Goal: Task Accomplishment & Management: Use online tool/utility

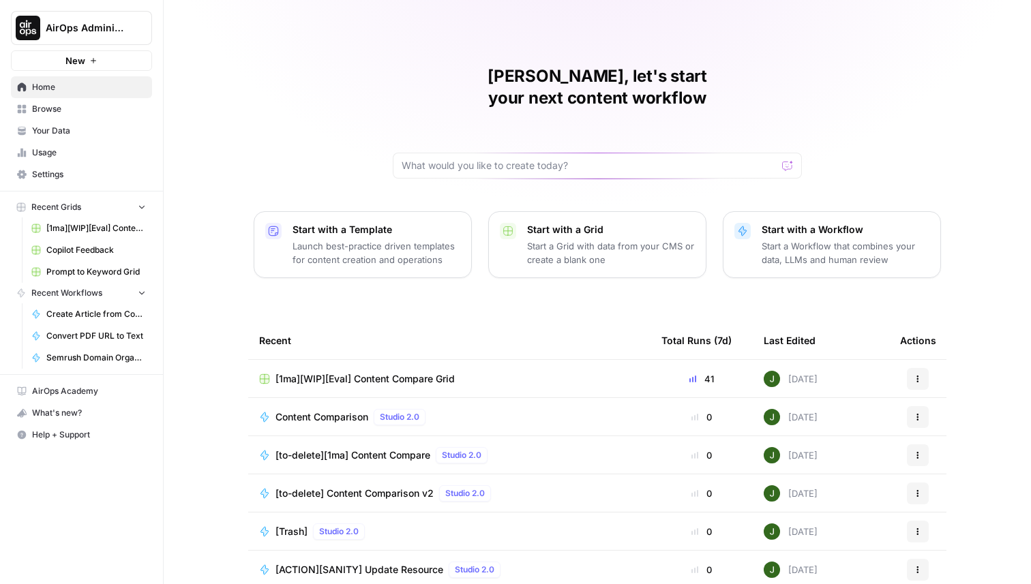
click at [91, 230] on span "[1ma][WIP][Eval] Content Compare Grid" at bounding box center [96, 228] width 100 height 12
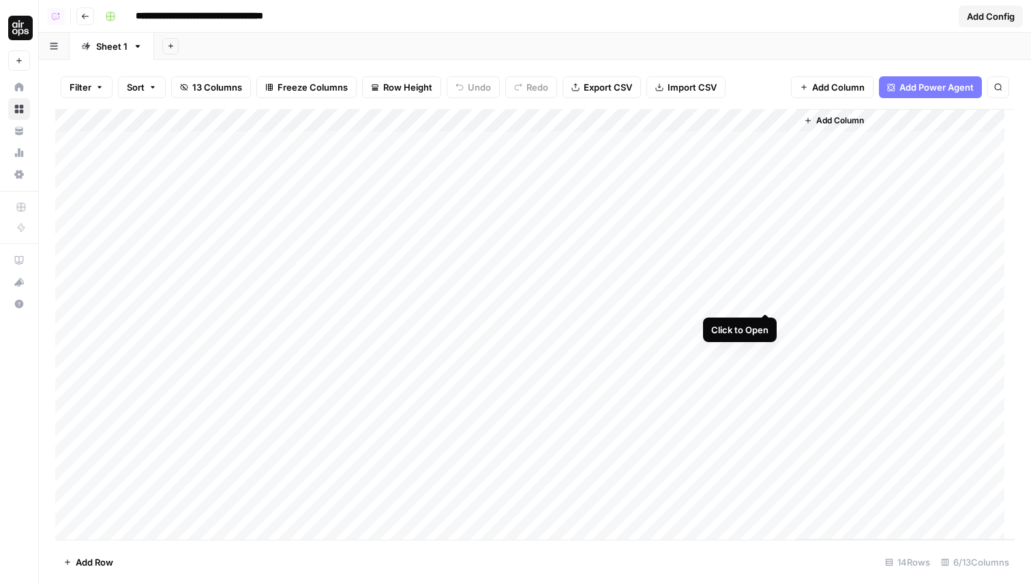
scroll to position [24, 0]
click at [767, 301] on div "Add Column" at bounding box center [534, 324] width 959 height 431
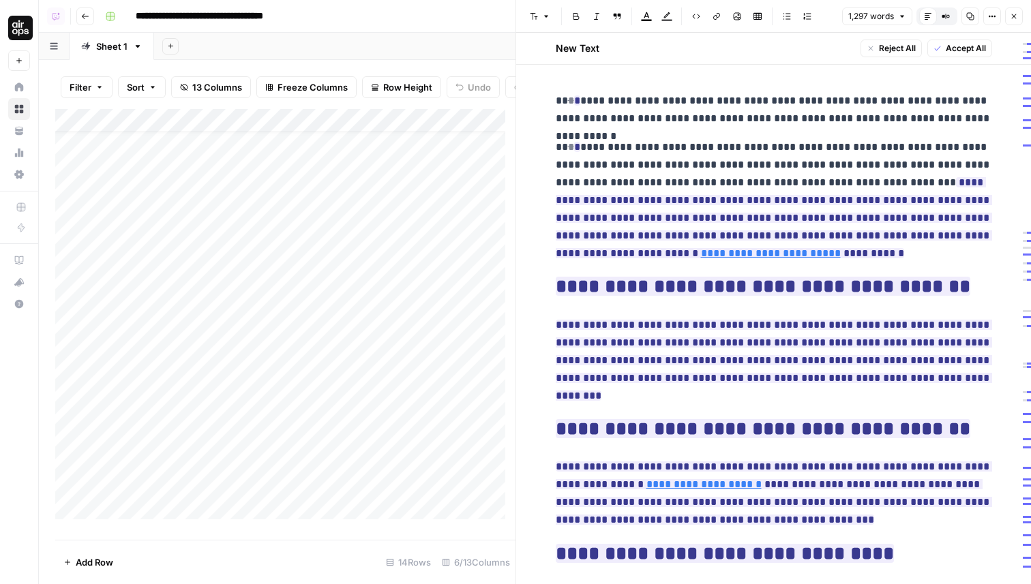
click at [990, 15] on icon "button" at bounding box center [992, 16] width 8 height 8
click at [933, 147] on span "Code" at bounding box center [950, 145] width 65 height 14
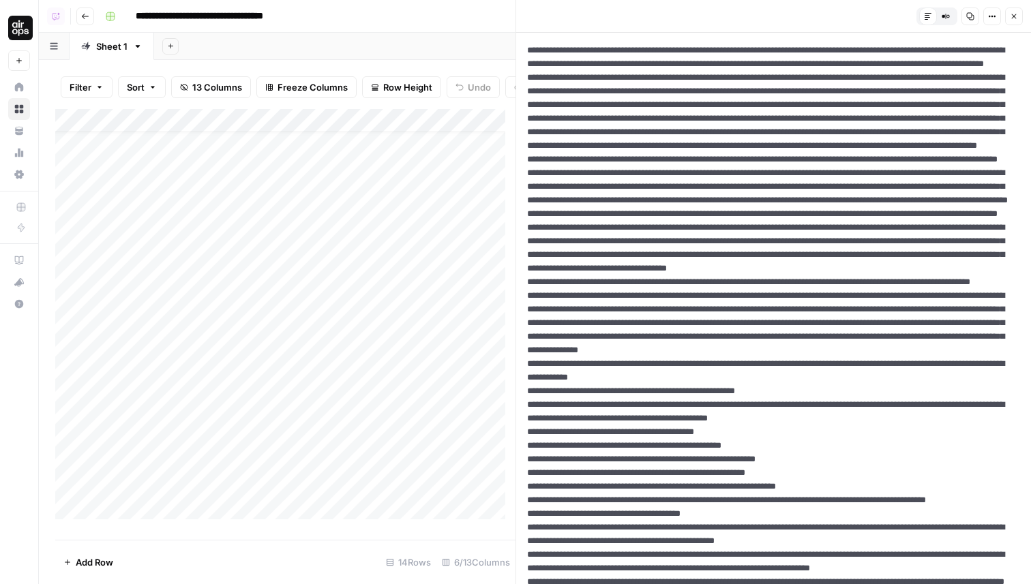
click at [1010, 17] on icon "button" at bounding box center [1014, 16] width 8 height 8
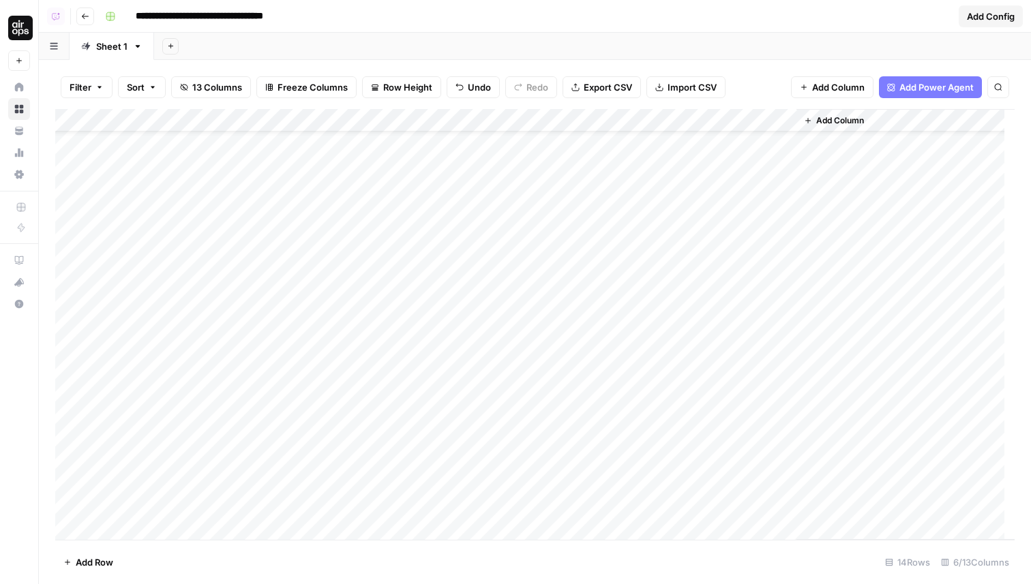
scroll to position [86, 0]
click at [763, 296] on div "Add Column" at bounding box center [534, 324] width 959 height 431
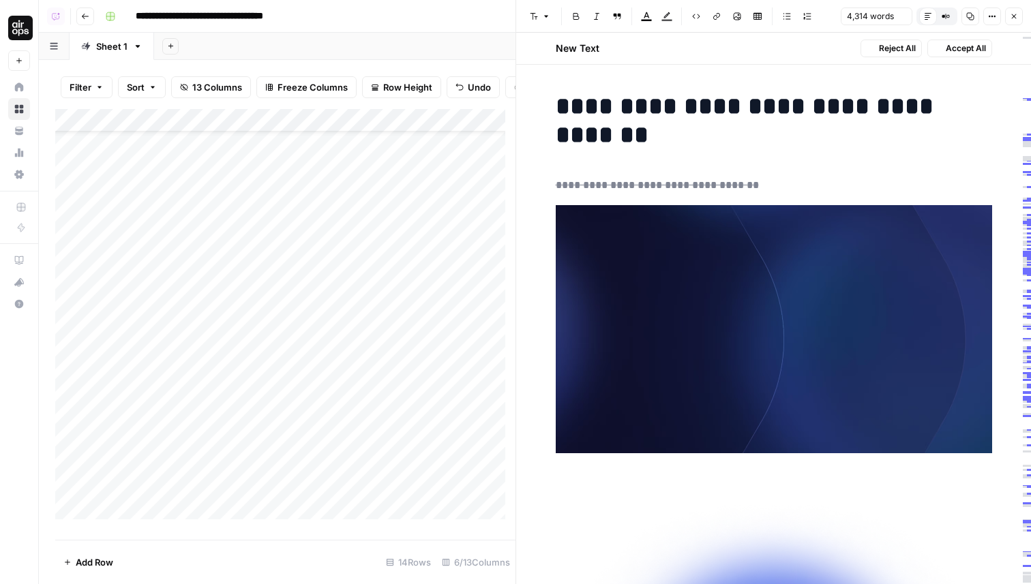
click at [990, 9] on button "Options" at bounding box center [992, 17] width 18 height 18
click at [933, 145] on span "Code" at bounding box center [950, 145] width 65 height 14
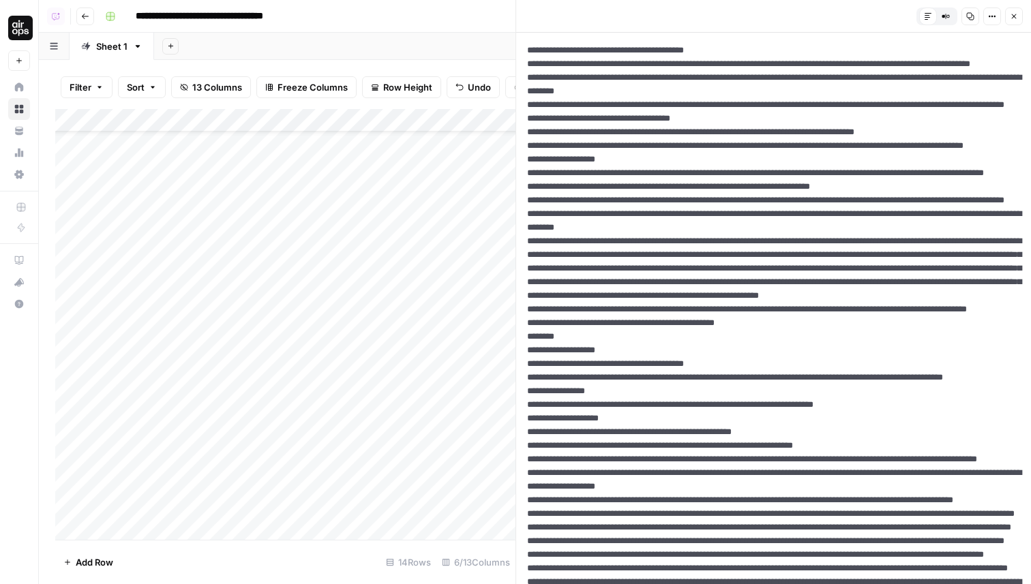
click at [1017, 12] on icon "button" at bounding box center [1014, 16] width 8 height 8
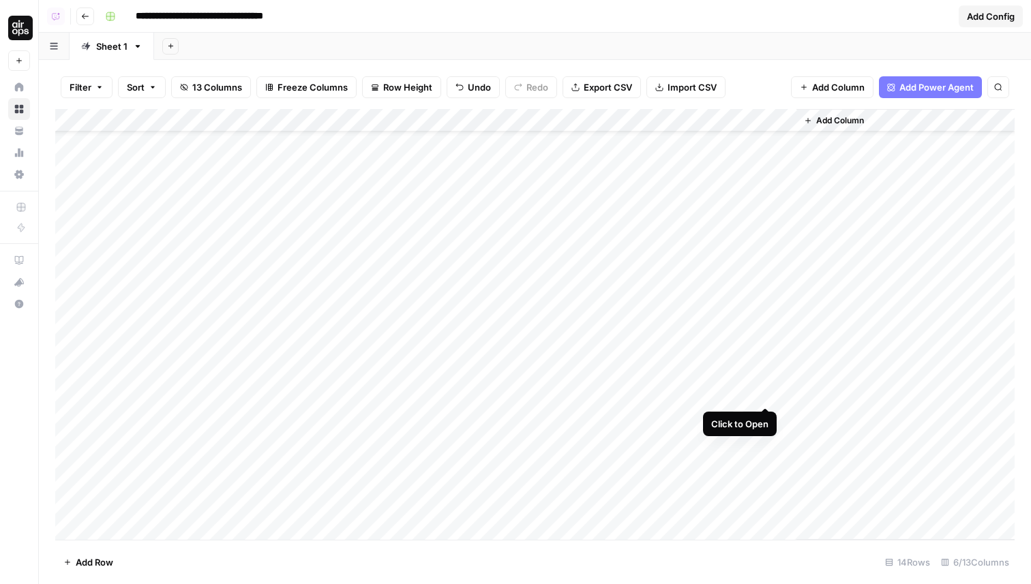
click at [768, 357] on div "Add Column" at bounding box center [534, 324] width 959 height 431
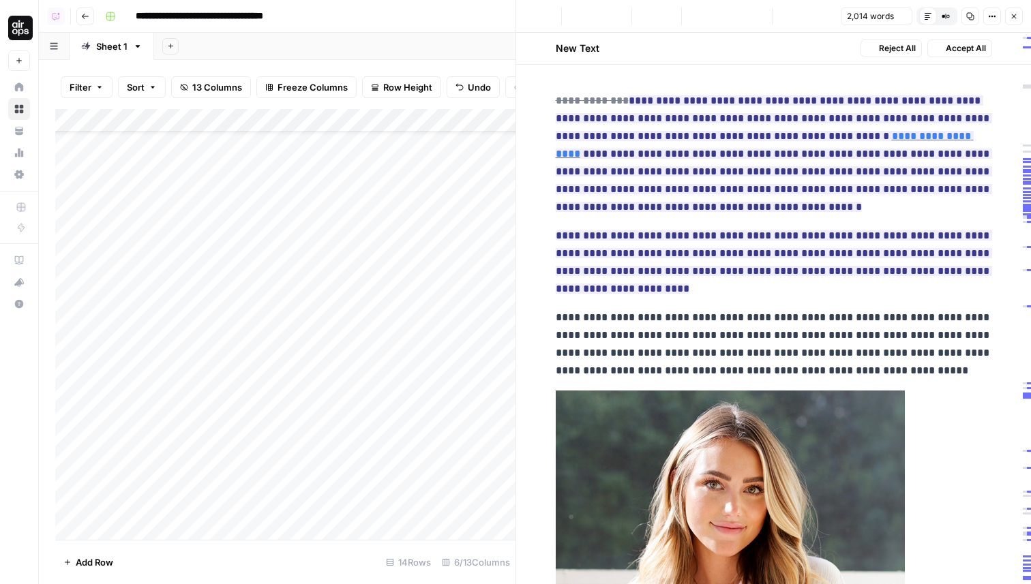
click at [987, 15] on button "Options" at bounding box center [992, 17] width 18 height 18
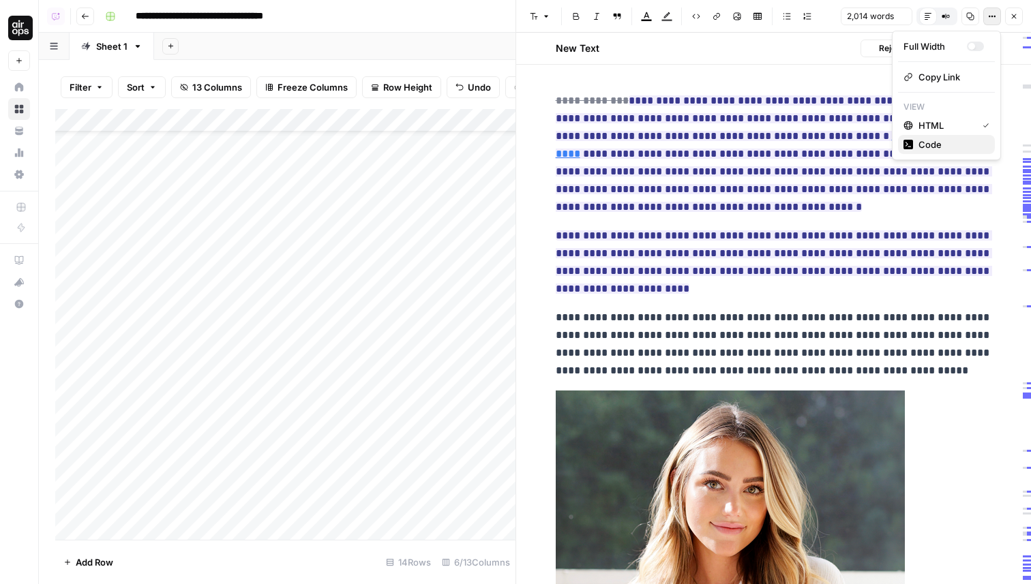
click at [925, 150] on span "Code" at bounding box center [950, 145] width 65 height 14
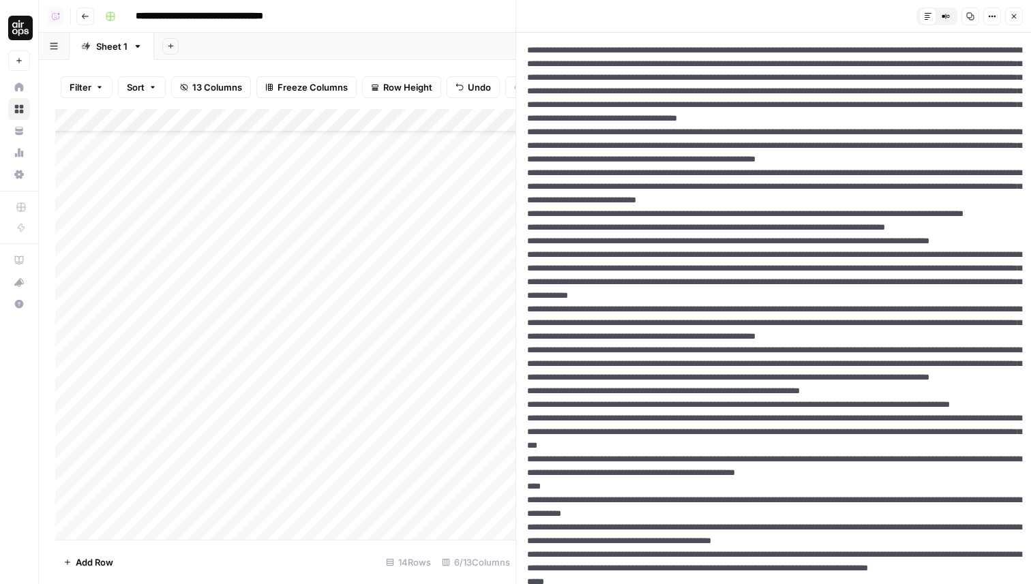
click at [1017, 19] on icon "button" at bounding box center [1014, 16] width 8 height 8
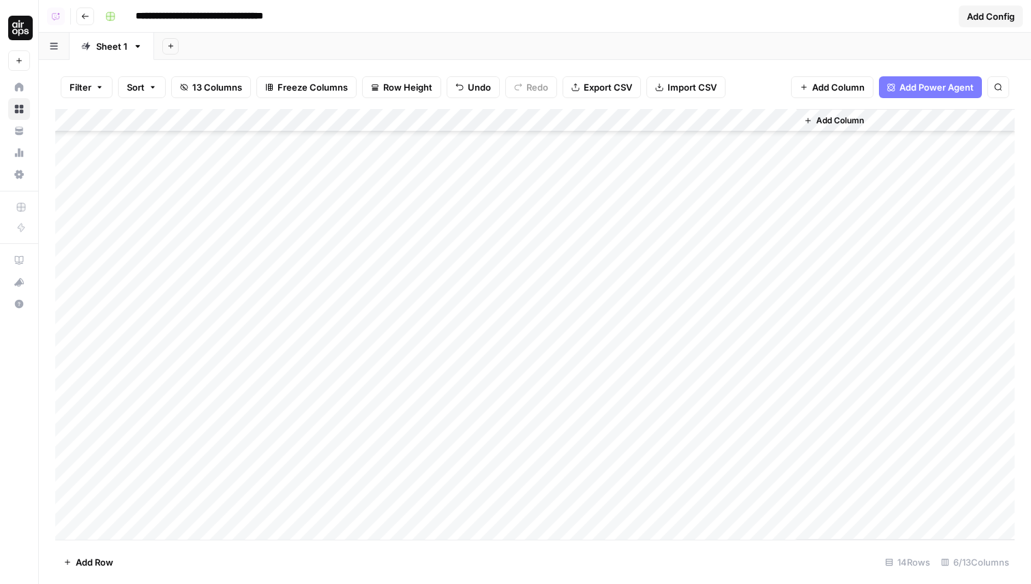
scroll to position [342, 0]
click at [765, 341] on div "Add Column" at bounding box center [534, 324] width 959 height 431
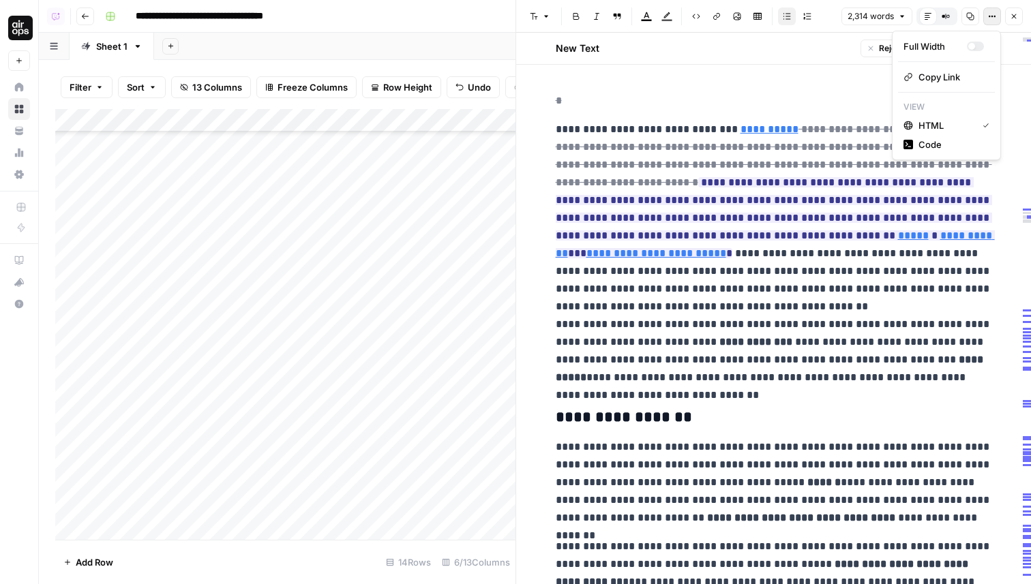
click at [990, 18] on icon "button" at bounding box center [992, 16] width 8 height 8
click at [923, 133] on button "HTML" at bounding box center [946, 125] width 97 height 19
click at [986, 18] on button "Options" at bounding box center [992, 17] width 18 height 18
click at [938, 141] on span "Code" at bounding box center [950, 145] width 65 height 14
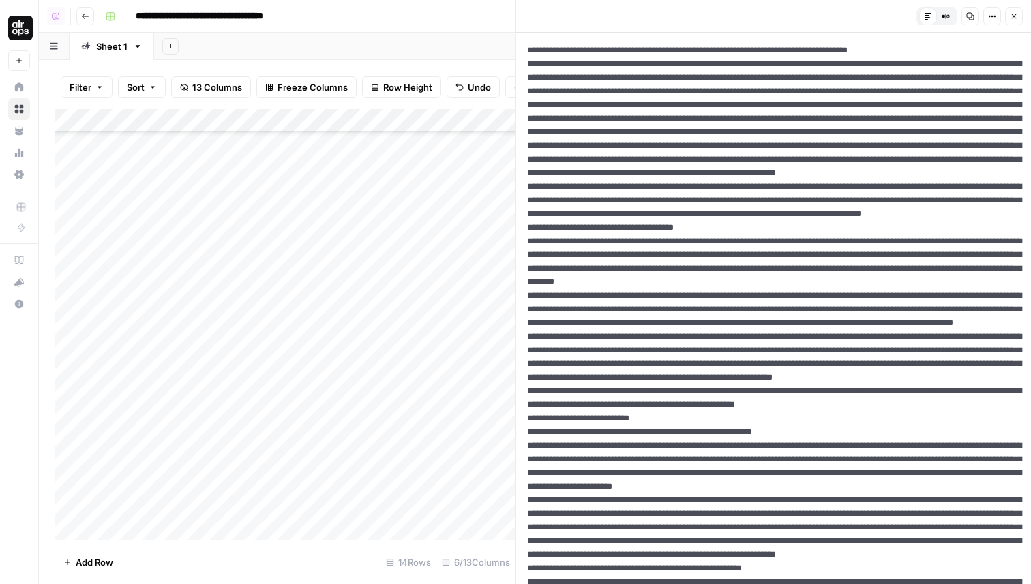
click at [987, 16] on span "Options" at bounding box center [987, 16] width 1 height 1
click at [988, 15] on icon "button" at bounding box center [992, 16] width 8 height 8
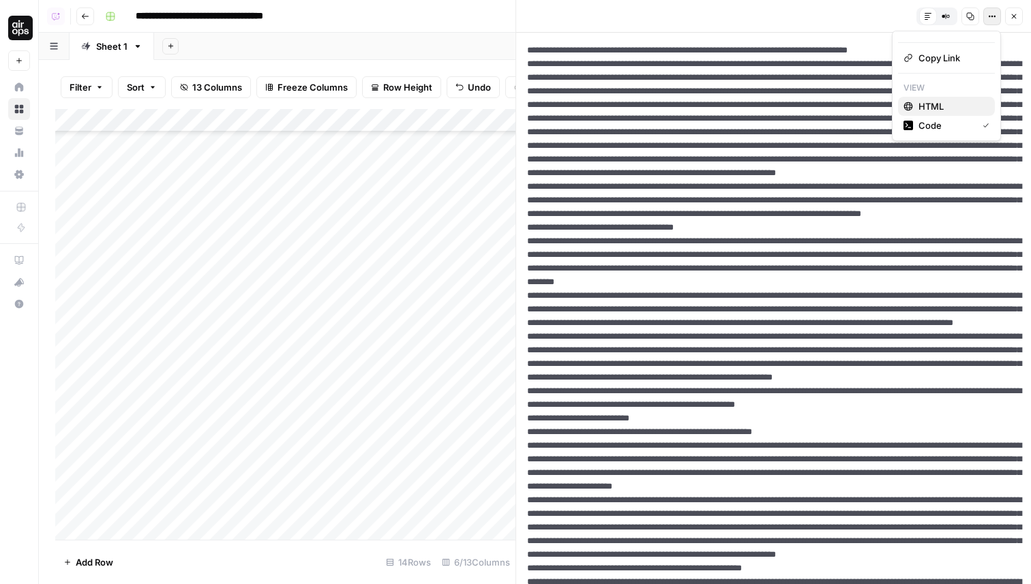
click at [929, 100] on span "HTML" at bounding box center [950, 107] width 65 height 14
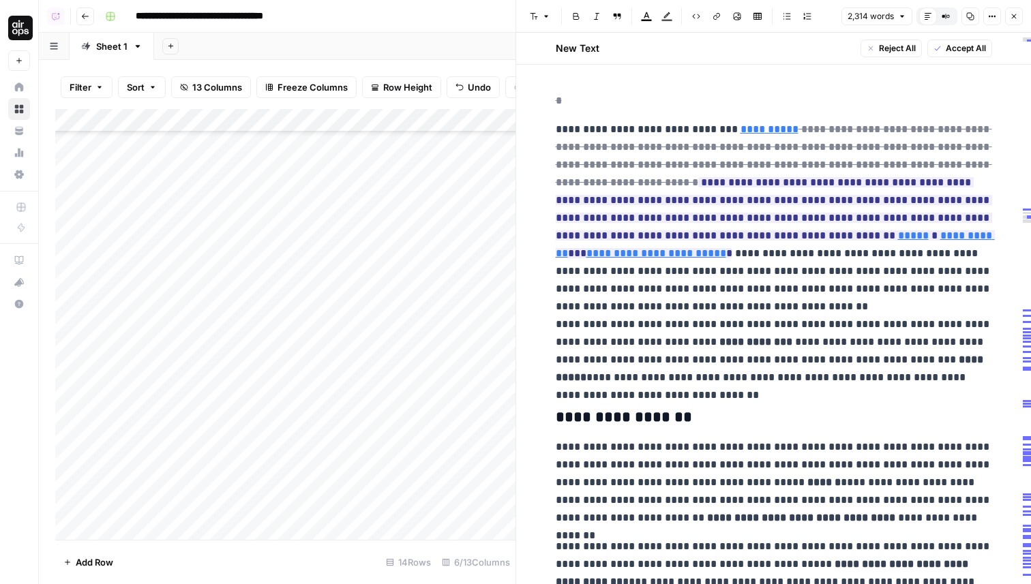
click at [827, 94] on p "*" at bounding box center [774, 101] width 436 height 18
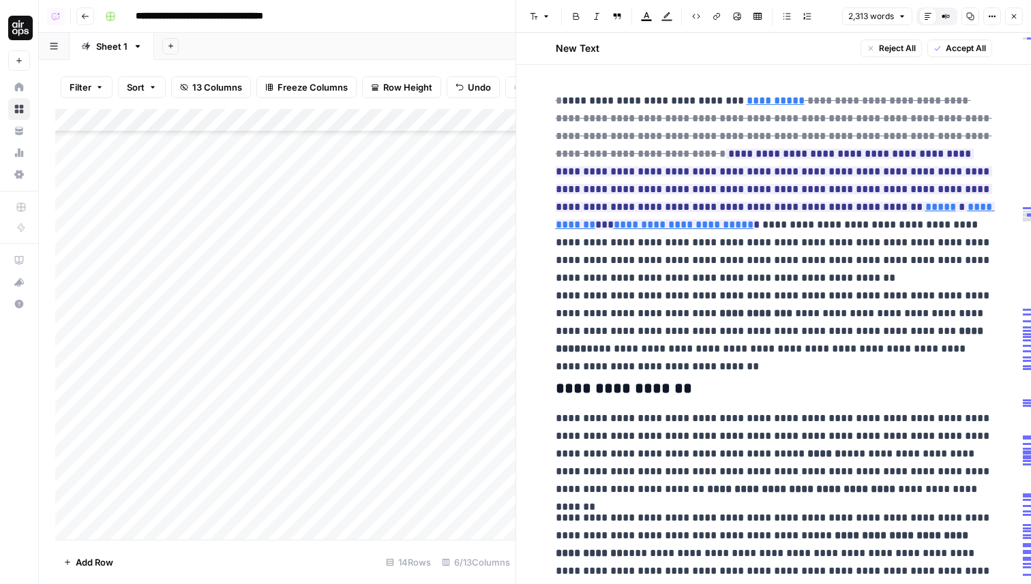
click at [1026, 40] on div "New Text Reject All Accept All" at bounding box center [773, 49] width 515 height 32
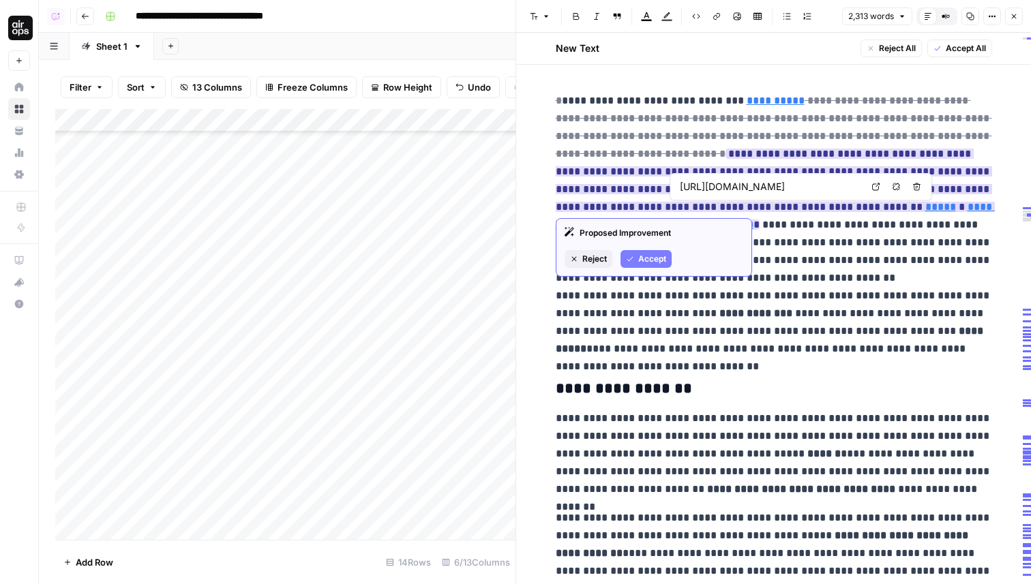
click at [642, 263] on span "Accept" at bounding box center [652, 259] width 28 height 12
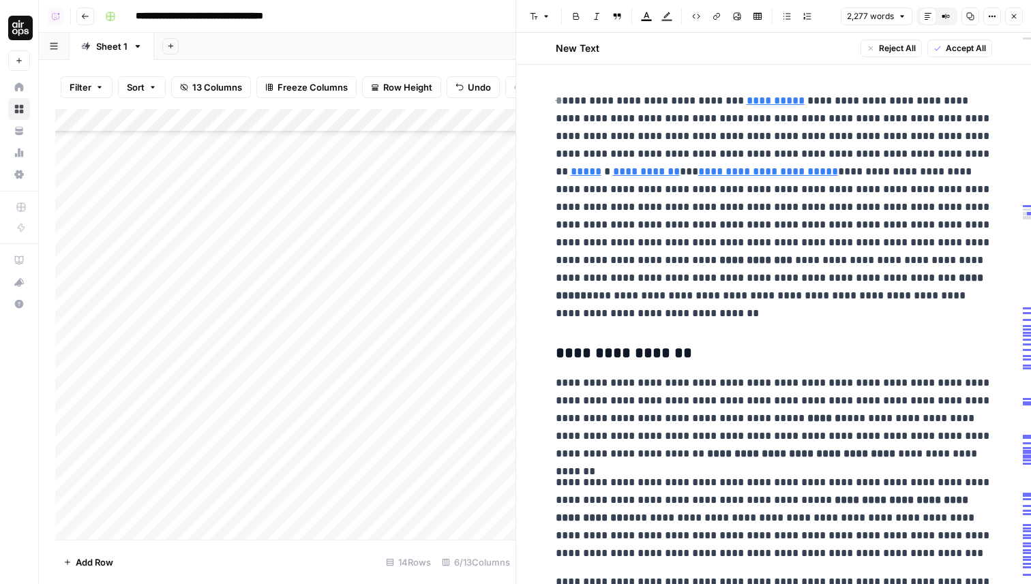
click at [807, 204] on p "**********" at bounding box center [774, 207] width 436 height 230
drag, startPoint x: 574, startPoint y: 82, endPoint x: 777, endPoint y: 138, distance: 210.1
drag, startPoint x: 777, startPoint y: 138, endPoint x: 520, endPoint y: 83, distance: 262.1
click at [520, 83] on div "**********" at bounding box center [772, 292] width 515 height 584
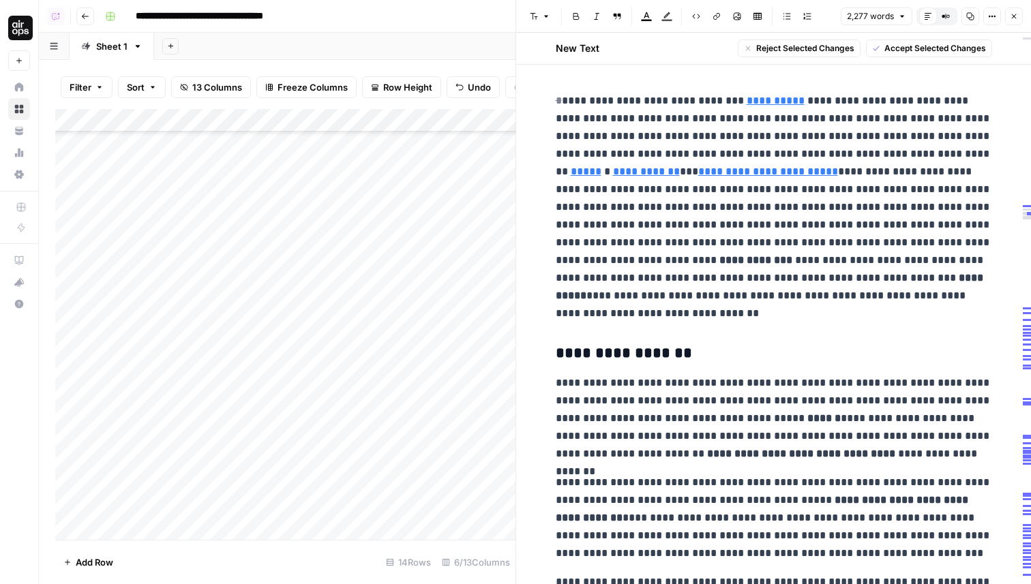
click at [925, 46] on span "Accept Selected Changes" at bounding box center [935, 48] width 102 height 12
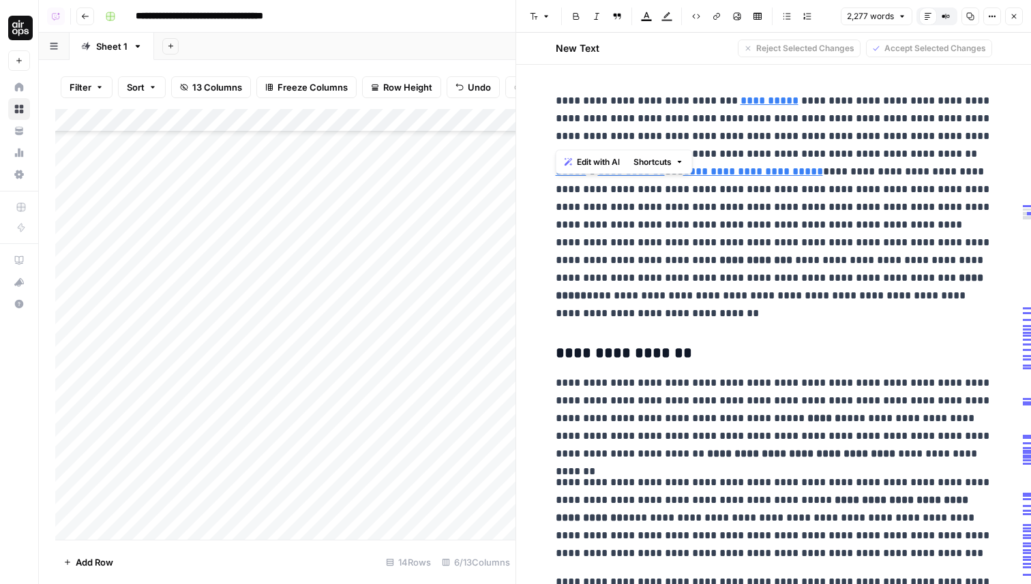
click at [775, 158] on p "**********" at bounding box center [774, 207] width 436 height 230
click at [770, 222] on p "**********" at bounding box center [774, 207] width 436 height 230
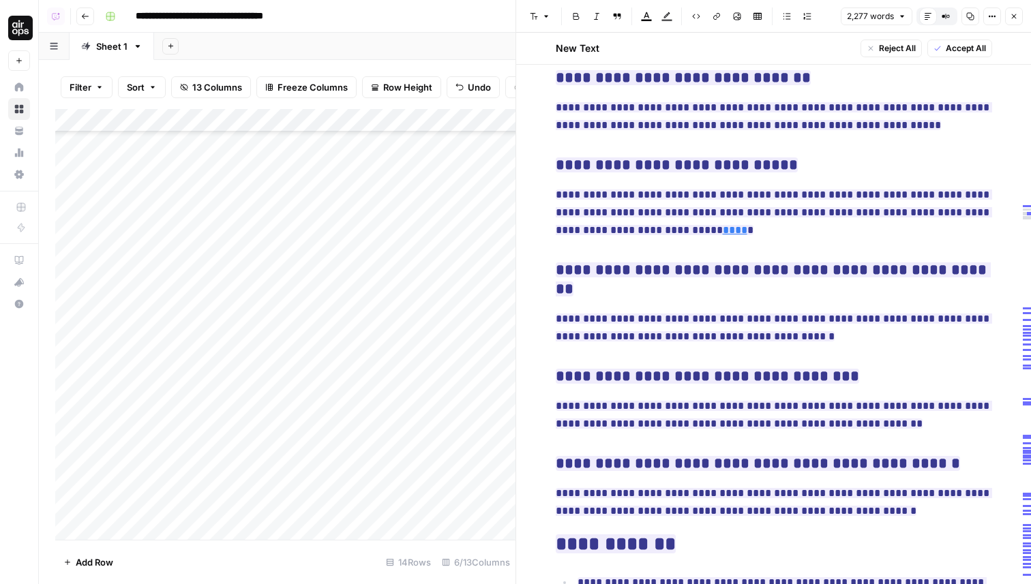
scroll to position [6425, 0]
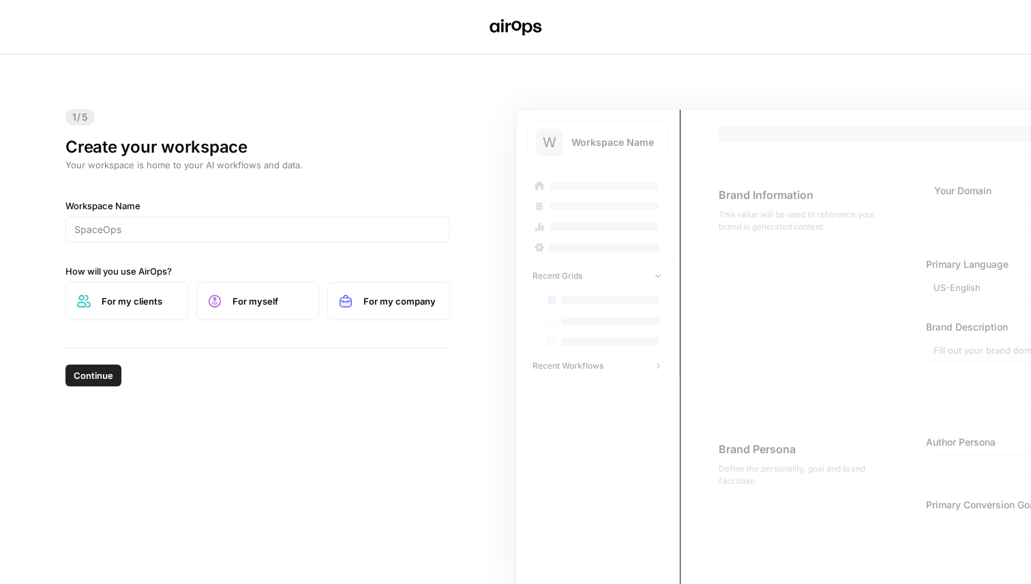
click at [119, 370] on button "Continue" at bounding box center [93, 376] width 56 height 22
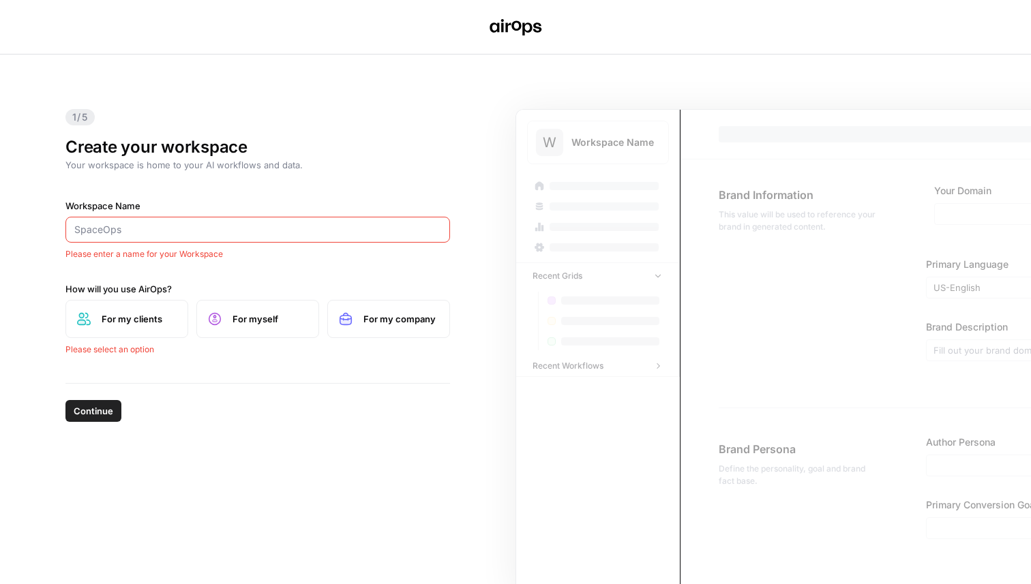
click at [148, 215] on div "Workspace Name Please enter a name for your Workspace" at bounding box center [257, 229] width 385 height 61
click at [163, 233] on input "Workspace Name" at bounding box center [257, 230] width 367 height 14
click at [185, 235] on input "Workspace Name" at bounding box center [257, 230] width 367 height 14
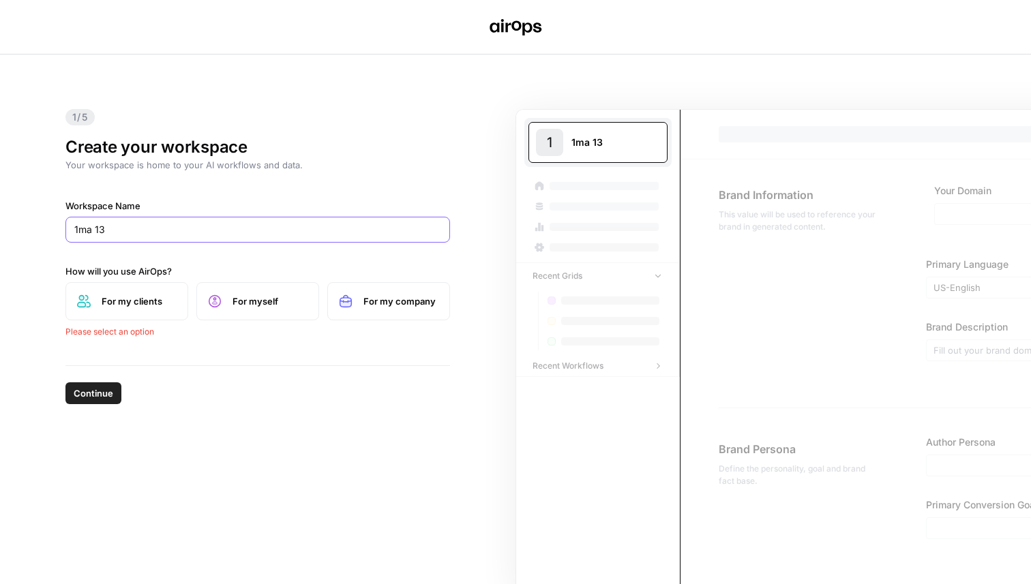
type input "1ma 13"
click at [109, 308] on label "For my clients" at bounding box center [126, 301] width 123 height 38
click at [103, 378] on span "Continue" at bounding box center [94, 376] width 40 height 14
